Goal: Task Accomplishment & Management: Manage account settings

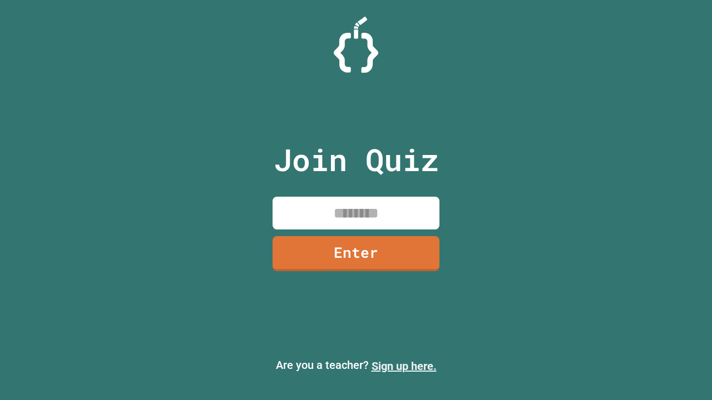
click at [404, 366] on link "Sign up here." at bounding box center [403, 366] width 65 height 13
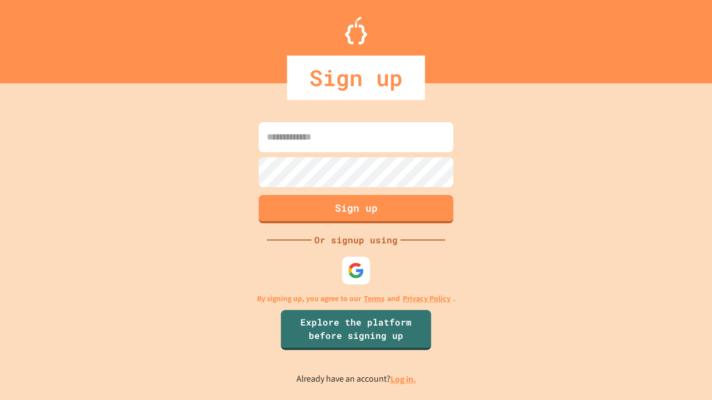
click at [404, 379] on link "Log in." at bounding box center [403, 380] width 26 height 12
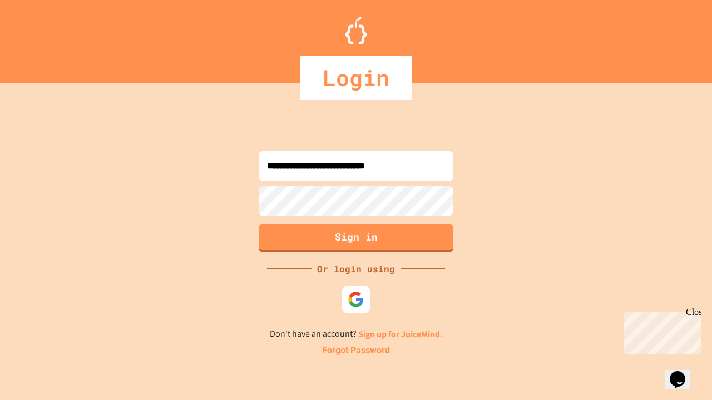
type input "**********"
